Goal: Information Seeking & Learning: Learn about a topic

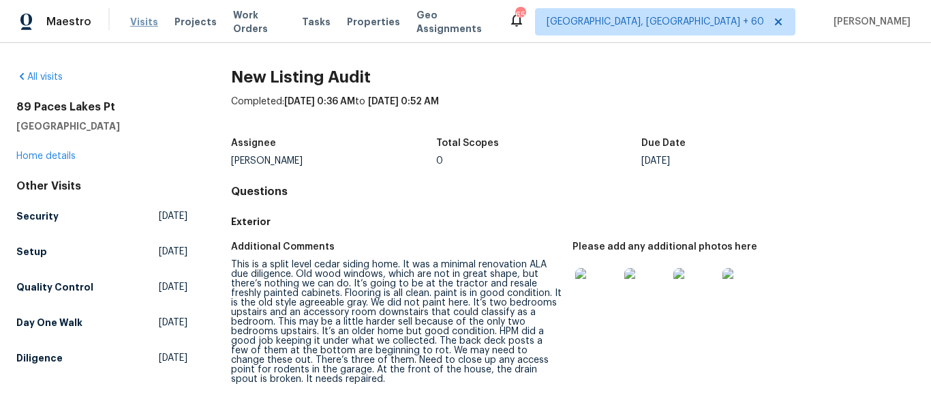
click at [145, 22] on span "Visits" at bounding box center [144, 22] width 28 height 14
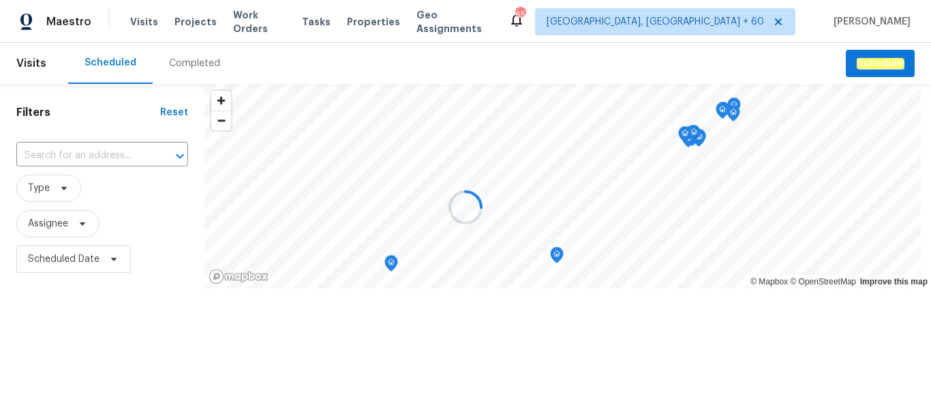
click at [186, 72] on div at bounding box center [465, 207] width 931 height 414
click at [189, 65] on div "Completed" at bounding box center [194, 64] width 51 height 14
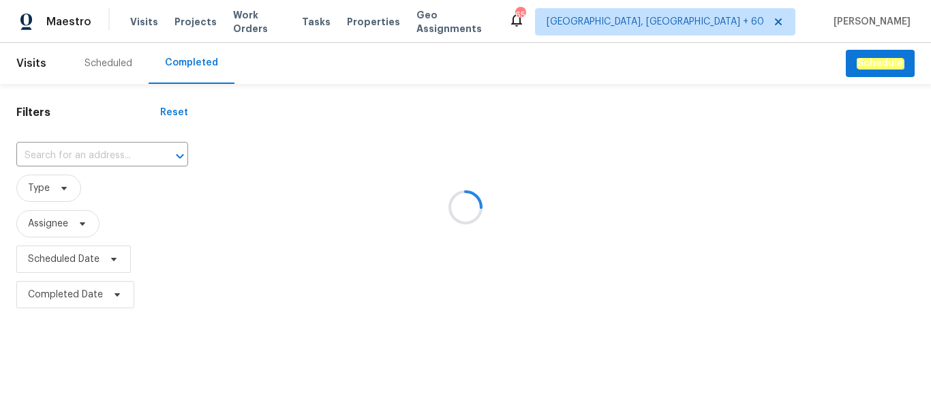
click at [77, 148] on div at bounding box center [465, 207] width 931 height 414
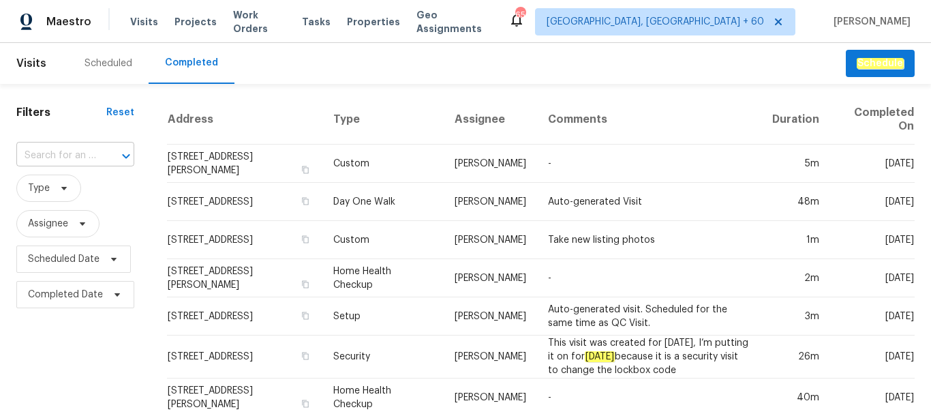
click at [41, 154] on input "text" at bounding box center [56, 155] width 80 height 21
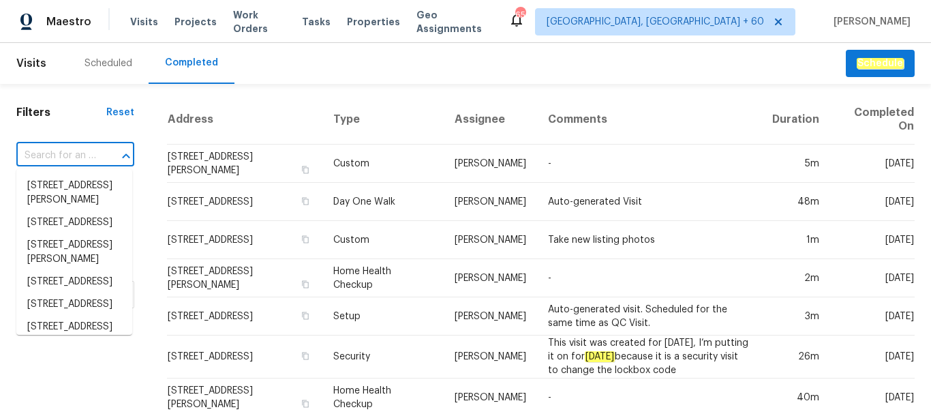
paste input "[STREET_ADDRESS][PERSON_NAME]"
type input "[STREET_ADDRESS][PERSON_NAME]"
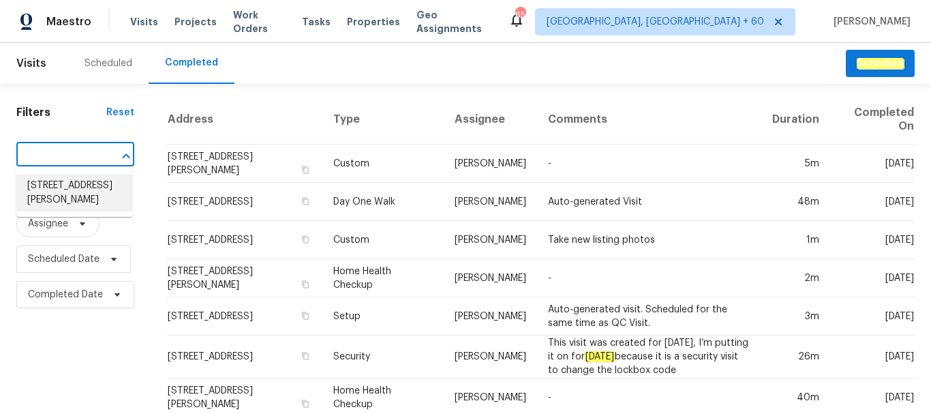
click at [59, 194] on li "[STREET_ADDRESS][PERSON_NAME]" at bounding box center [74, 192] width 116 height 37
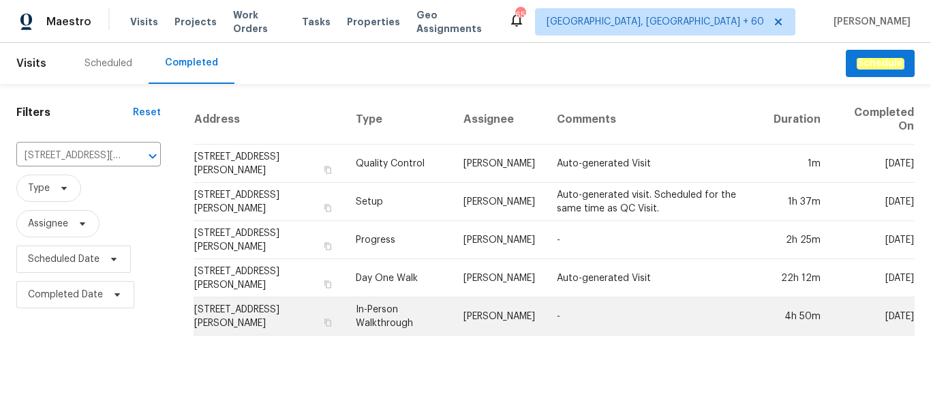
click at [269, 311] on td "[STREET_ADDRESS][PERSON_NAME]" at bounding box center [269, 316] width 151 height 38
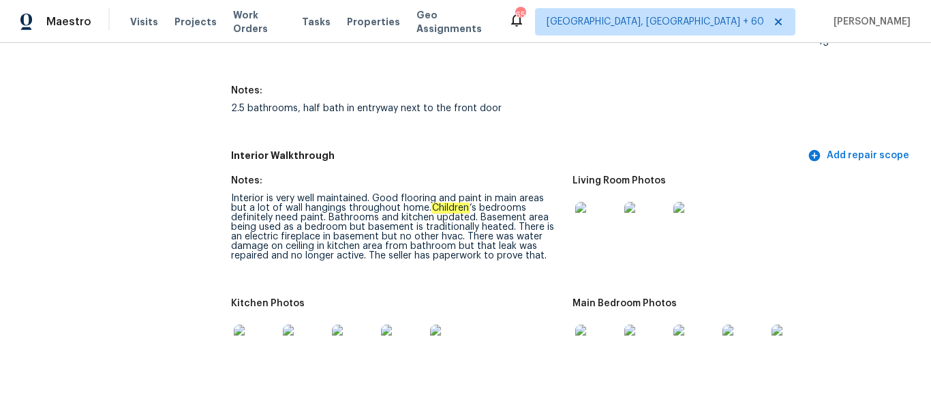
scroll to position [1703, 0]
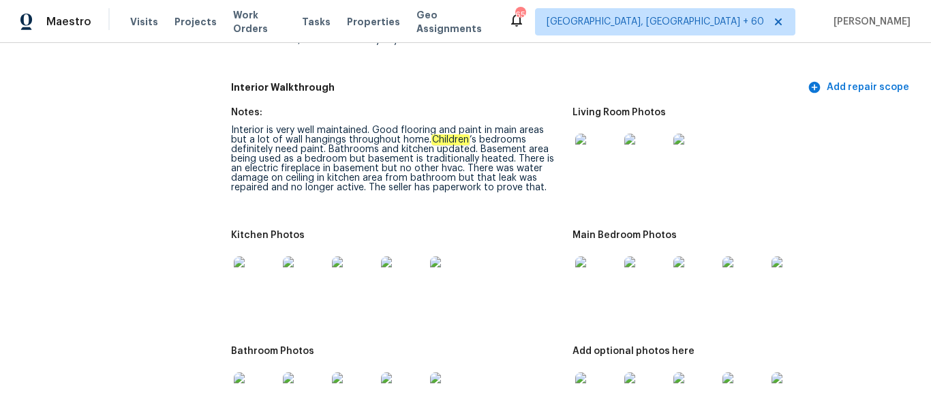
click at [591, 169] on img at bounding box center [597, 156] width 44 height 44
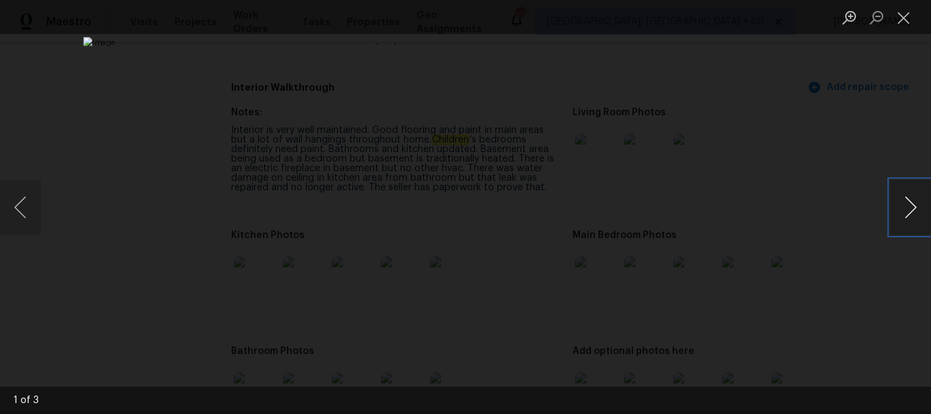
click at [914, 215] on button "Next image" at bounding box center [910, 207] width 41 height 55
click at [22, 218] on button "Previous image" at bounding box center [20, 207] width 41 height 55
click at [904, 20] on button "Close lightbox" at bounding box center [903, 17] width 27 height 24
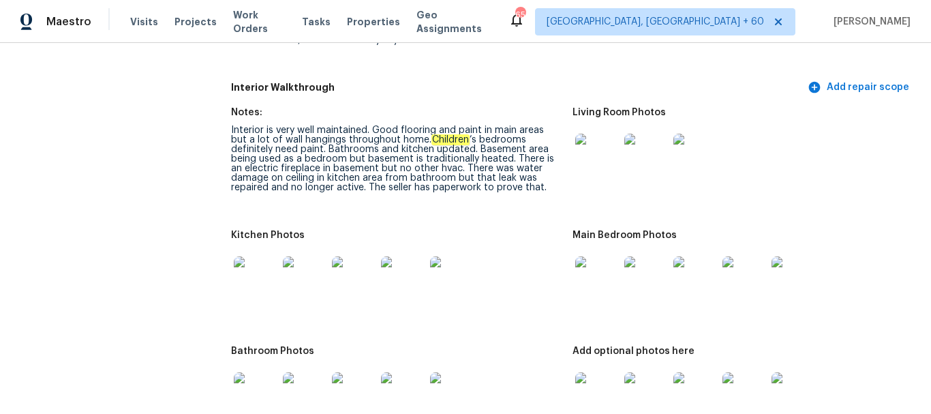
click at [596, 279] on img at bounding box center [597, 278] width 44 height 44
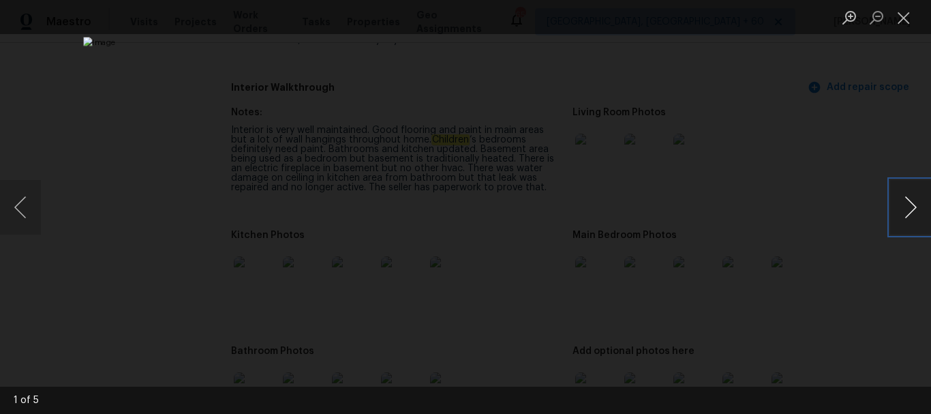
click at [906, 209] on button "Next image" at bounding box center [910, 207] width 41 height 55
click at [899, 22] on button "Close lightbox" at bounding box center [903, 17] width 27 height 24
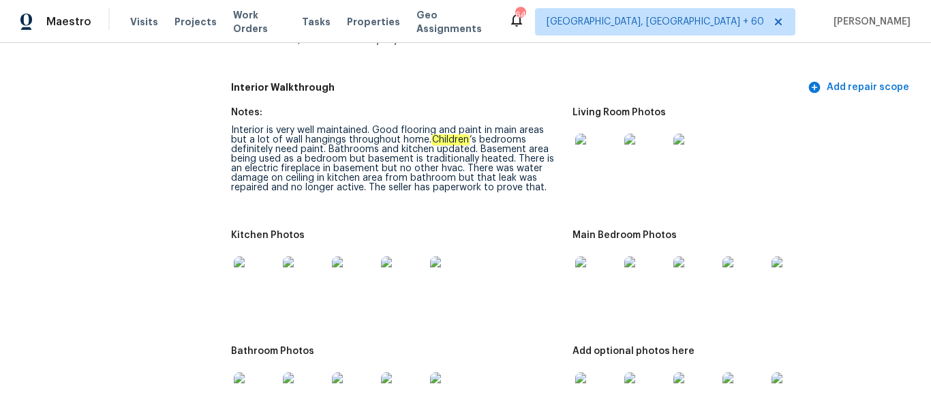
click at [636, 279] on img at bounding box center [646, 278] width 44 height 44
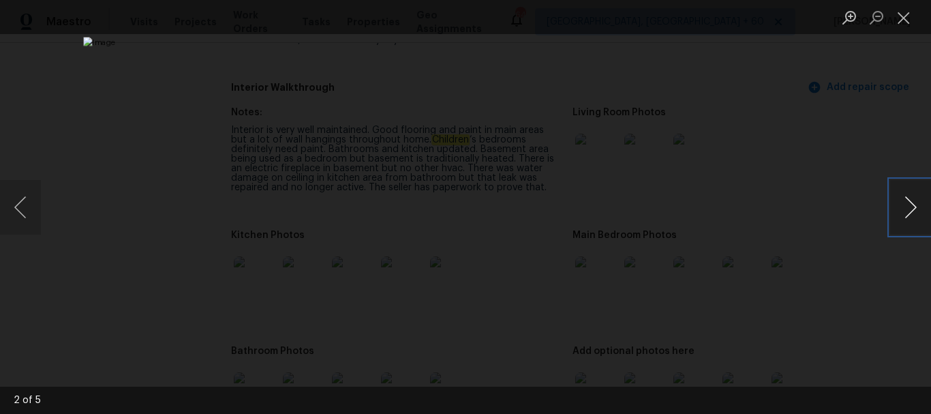
click at [912, 210] on button "Next image" at bounding box center [910, 207] width 41 height 55
click at [901, 22] on button "Close lightbox" at bounding box center [903, 17] width 27 height 24
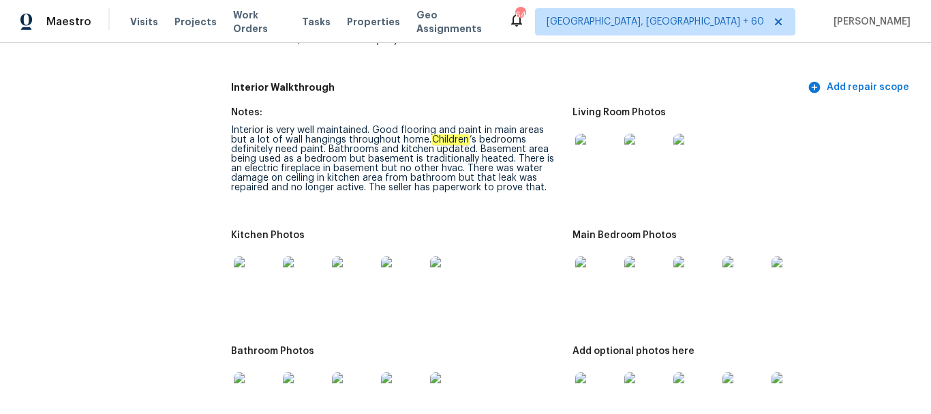
click at [585, 275] on img at bounding box center [597, 278] width 44 height 44
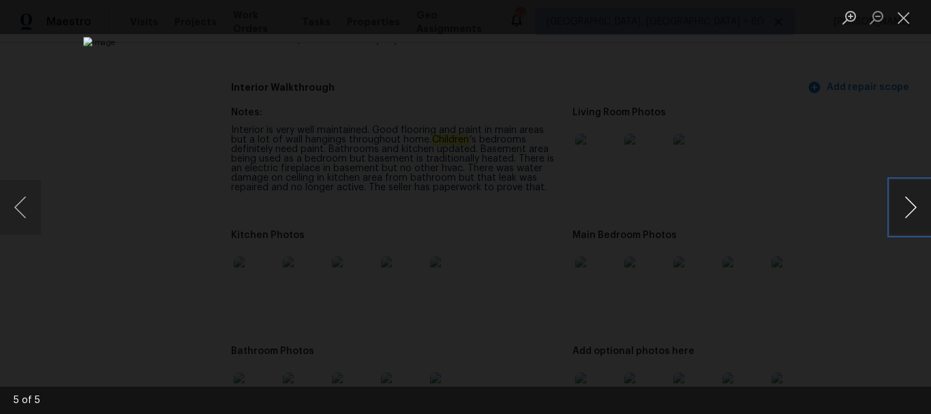
click at [909, 213] on button "Next image" at bounding box center [910, 207] width 41 height 55
click at [905, 24] on button "Close lightbox" at bounding box center [903, 17] width 27 height 24
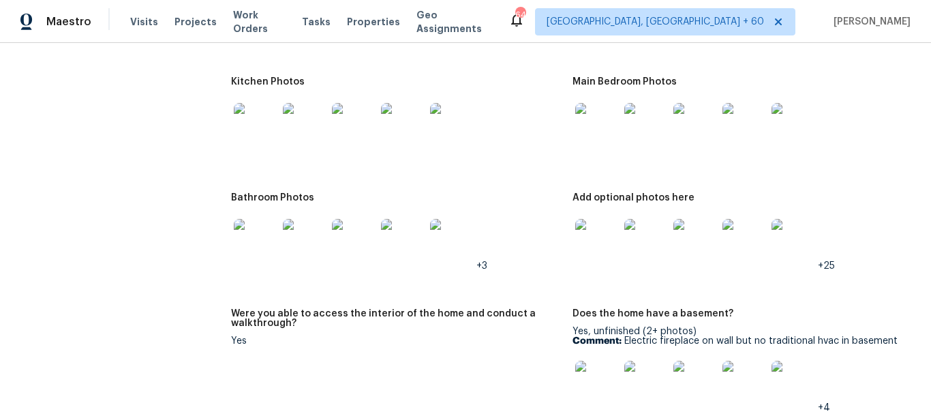
scroll to position [1908, 0]
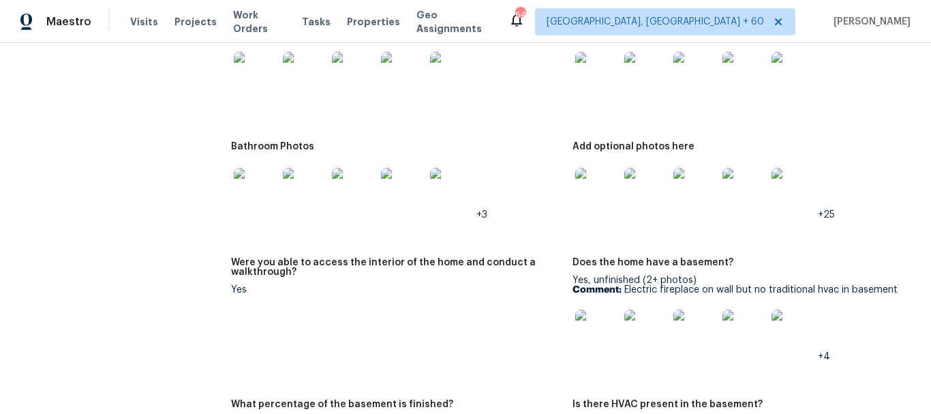
click at [585, 204] on img at bounding box center [597, 190] width 44 height 44
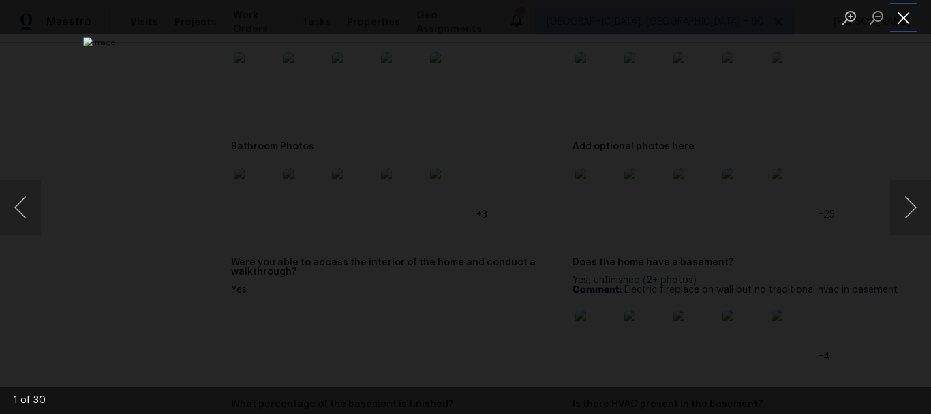
click at [905, 18] on button "Close lightbox" at bounding box center [903, 17] width 27 height 24
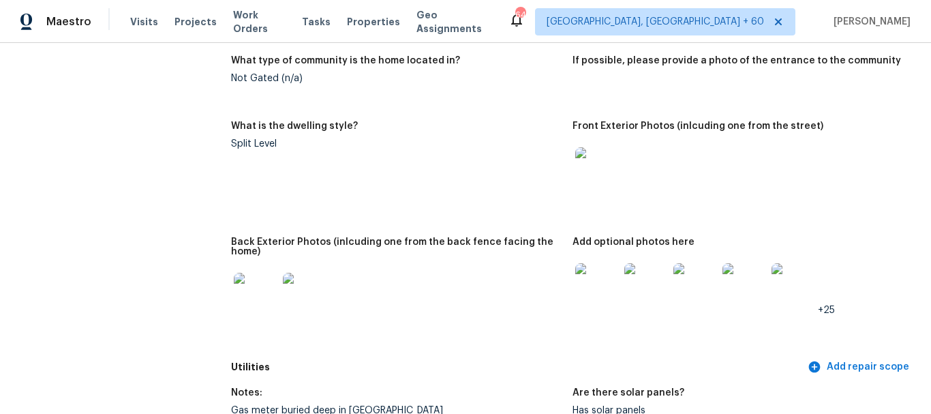
scroll to position [613, 0]
click at [253, 294] on img at bounding box center [256, 296] width 44 height 44
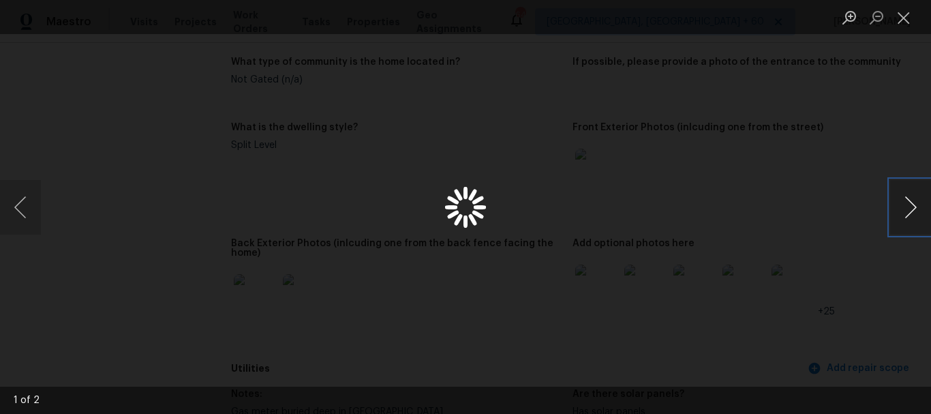
click at [906, 212] on button "Next image" at bounding box center [910, 207] width 41 height 55
